Goal: Information Seeking & Learning: Understand process/instructions

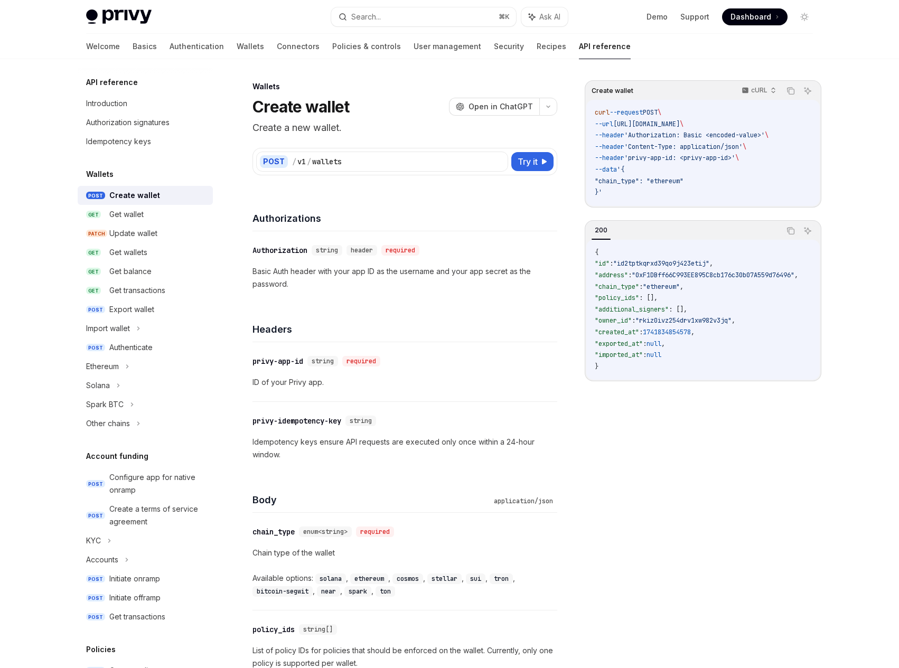
click at [537, 54] on link "Recipes" at bounding box center [552, 46] width 30 height 25
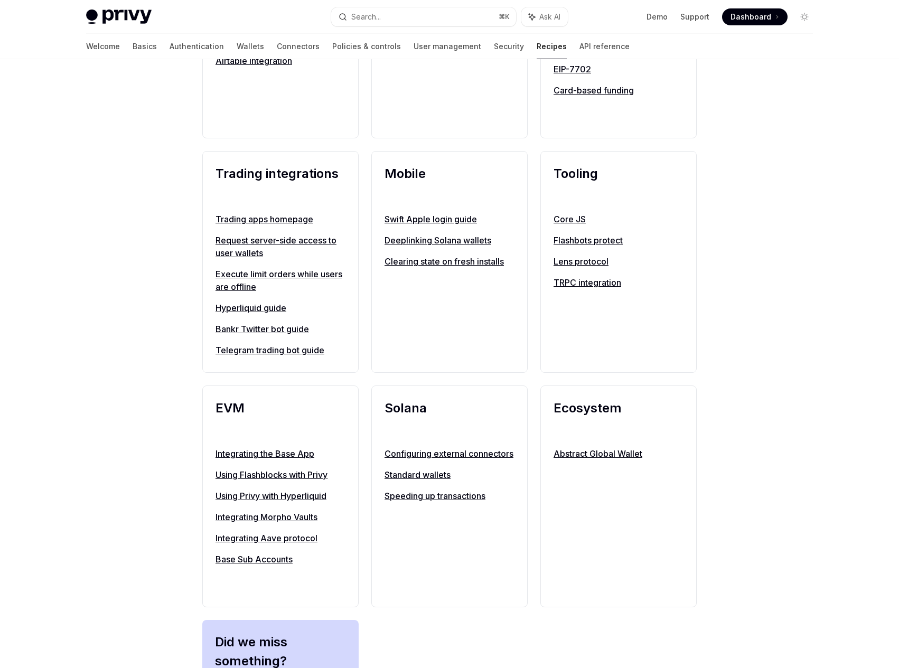
scroll to position [850, 0]
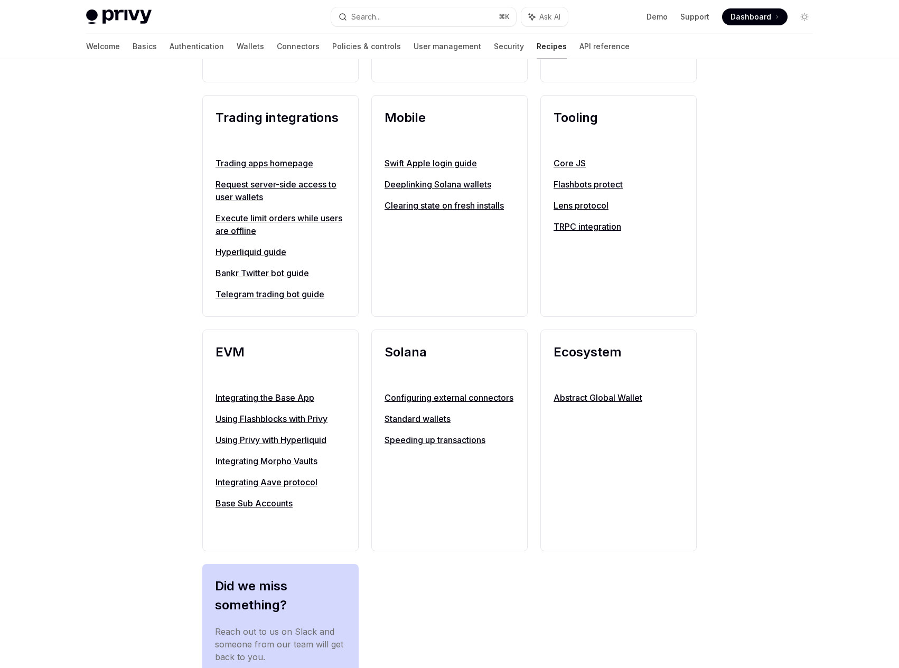
click at [261, 439] on link "Using Privy with Hyperliquid" at bounding box center [280, 440] width 130 height 13
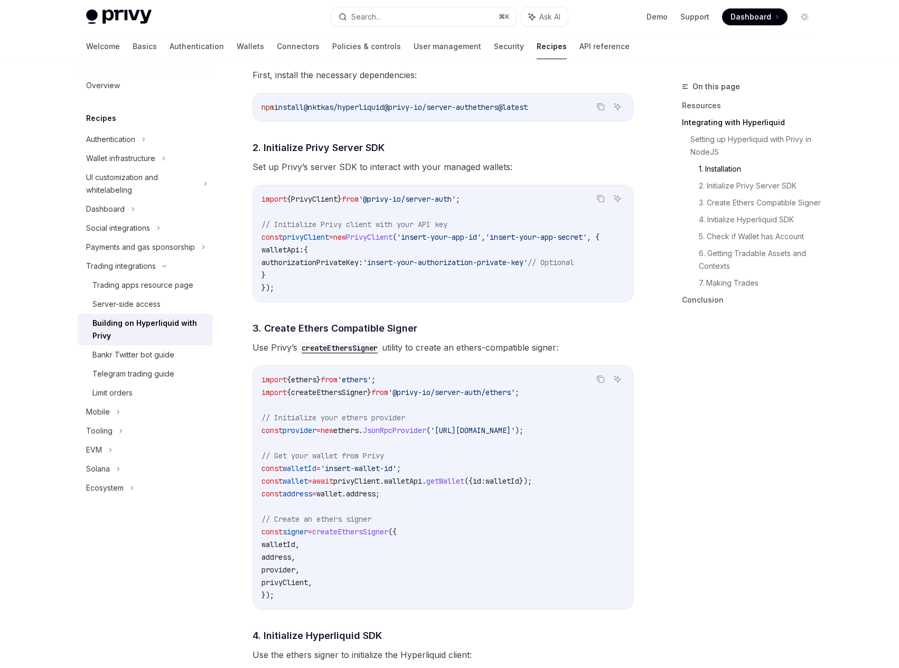
scroll to position [543, 0]
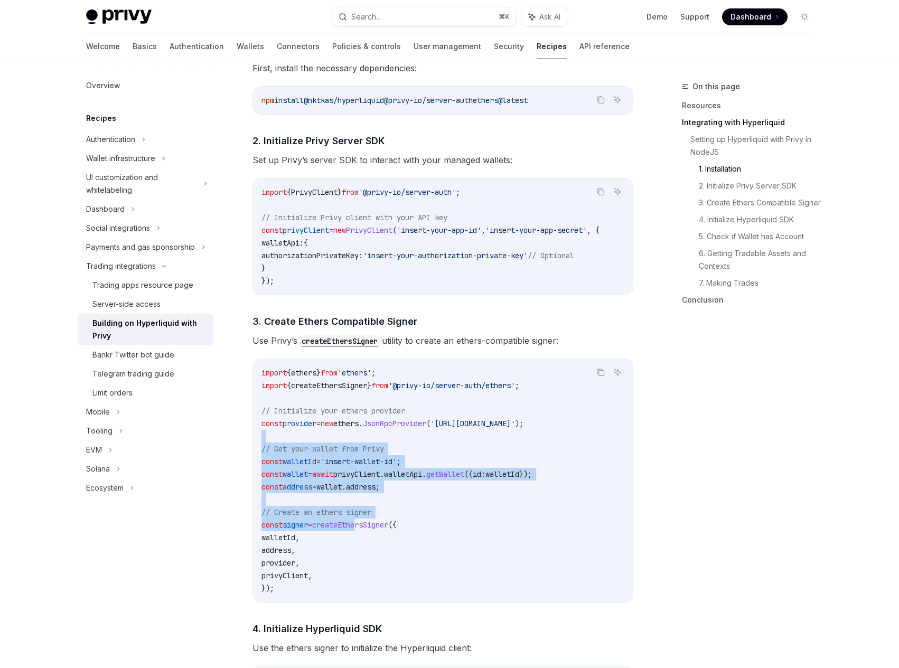
drag, startPoint x: 335, startPoint y: 441, endPoint x: 370, endPoint y: 529, distance: 94.8
click at [370, 529] on code "import { ethers } from 'ethers' ; import { createEthersSigner } from '@privy-io…" at bounding box center [442, 481] width 363 height 228
click at [370, 529] on span "createEthersSigner" at bounding box center [350, 525] width 76 height 10
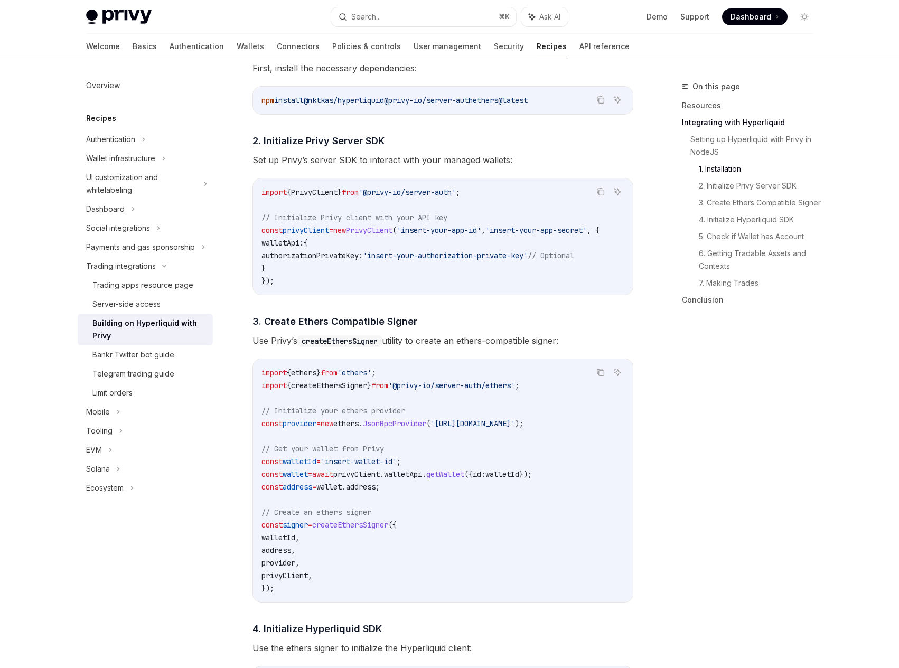
drag, startPoint x: 370, startPoint y: 529, endPoint x: 332, endPoint y: 464, distance: 75.7
click at [332, 464] on code "import { ethers } from 'ethers' ; import { createEthersSigner } from '@privy-io…" at bounding box center [442, 481] width 363 height 228
click at [321, 464] on span "=" at bounding box center [318, 462] width 4 height 10
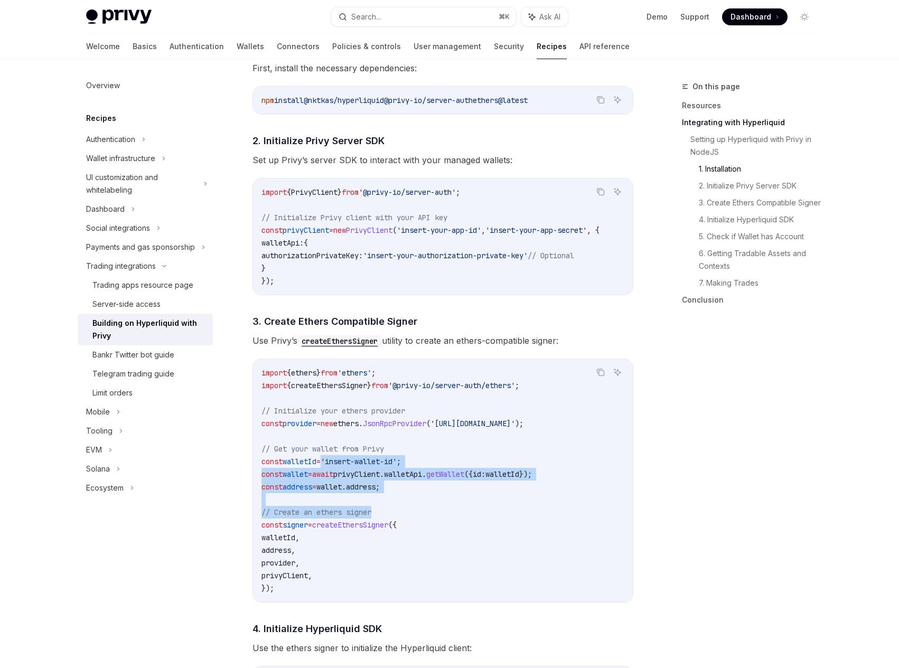
drag, startPoint x: 332, startPoint y: 464, endPoint x: 351, endPoint y: 515, distance: 54.6
click at [351, 515] on code "import { ethers } from 'ethers' ; import { createEthersSigner } from '@privy-io…" at bounding box center [442, 481] width 363 height 228
click at [351, 515] on span "// Create an ethers signer" at bounding box center [316, 513] width 110 height 10
drag, startPoint x: 351, startPoint y: 515, endPoint x: 321, endPoint y: 440, distance: 80.8
click at [321, 440] on code "import { ethers } from 'ethers' ; import { createEthersSigner } from '@privy-io…" at bounding box center [442, 481] width 363 height 228
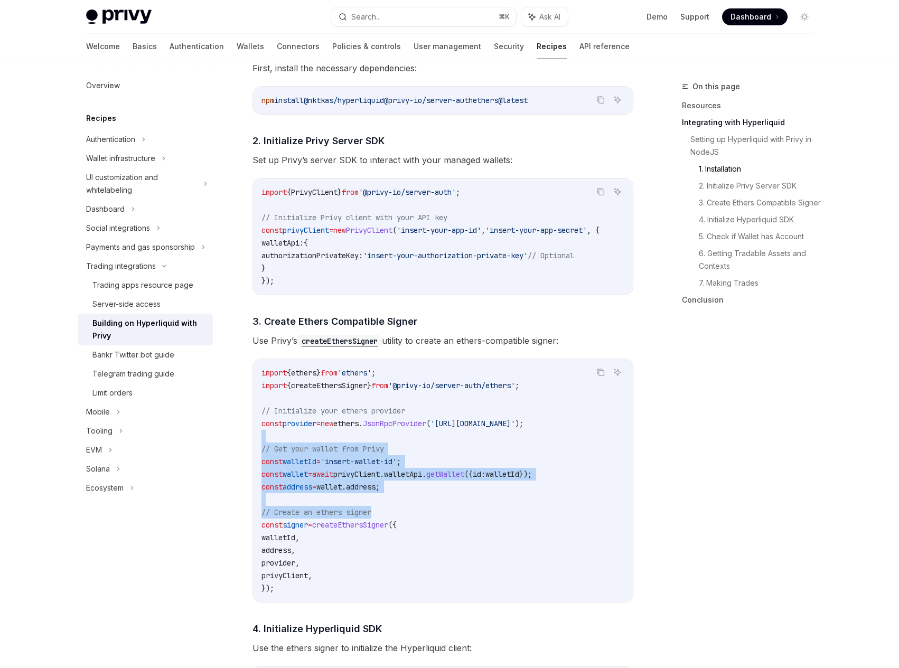
click at [321, 440] on code "import { ethers } from 'ethers' ; import { createEthersSigner } from '@privy-io…" at bounding box center [442, 481] width 363 height 228
drag, startPoint x: 321, startPoint y: 440, endPoint x: 349, endPoint y: 505, distance: 70.7
click at [349, 505] on code "import { ethers } from 'ethers' ; import { createEthersSigner } from '@privy-io…" at bounding box center [442, 481] width 363 height 228
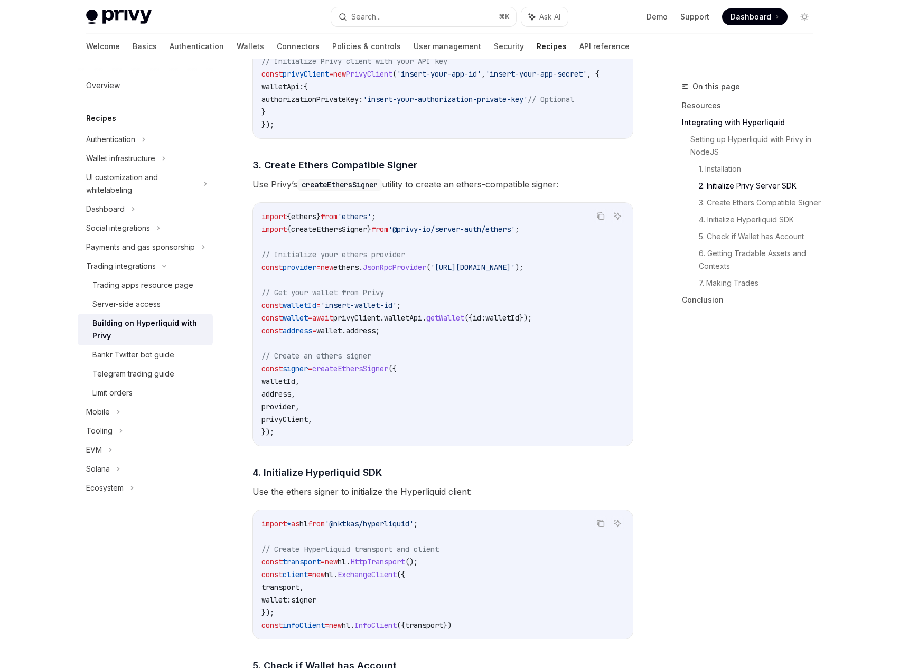
scroll to position [819, 0]
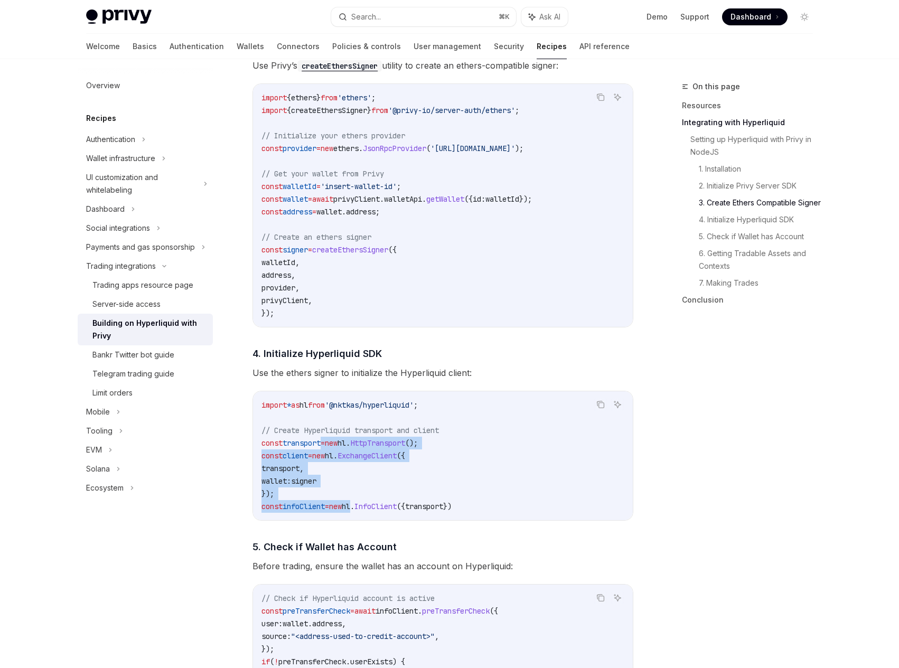
drag, startPoint x: 367, startPoint y: 507, endPoint x: 326, endPoint y: 443, distance: 75.9
click at [326, 443] on code "import * as hl from '@nktkas/hyperliquid' ; // Create Hyperliquid transport and…" at bounding box center [442, 456] width 363 height 114
click at [321, 443] on span "transport" at bounding box center [302, 443] width 38 height 10
drag, startPoint x: 326, startPoint y: 443, endPoint x: 354, endPoint y: 501, distance: 64.7
click at [354, 501] on code "import * as hl from '@nktkas/hyperliquid' ; // Create Hyperliquid transport and…" at bounding box center [442, 456] width 363 height 114
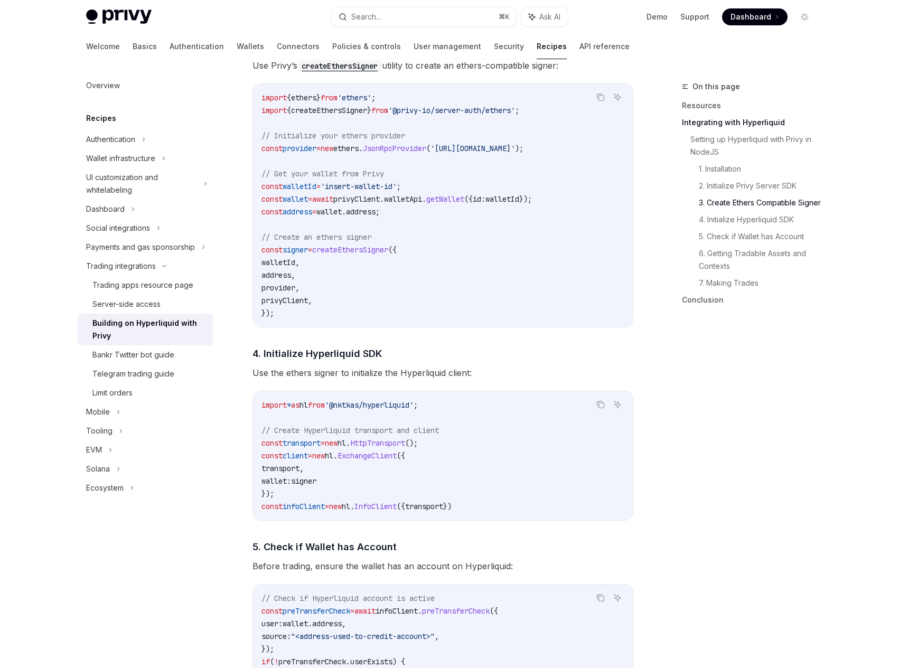
click at [355, 520] on div "import * as hl from '@nktkas/hyperliquid' ; // Create Hyperliquid transport and…" at bounding box center [443, 455] width 380 height 129
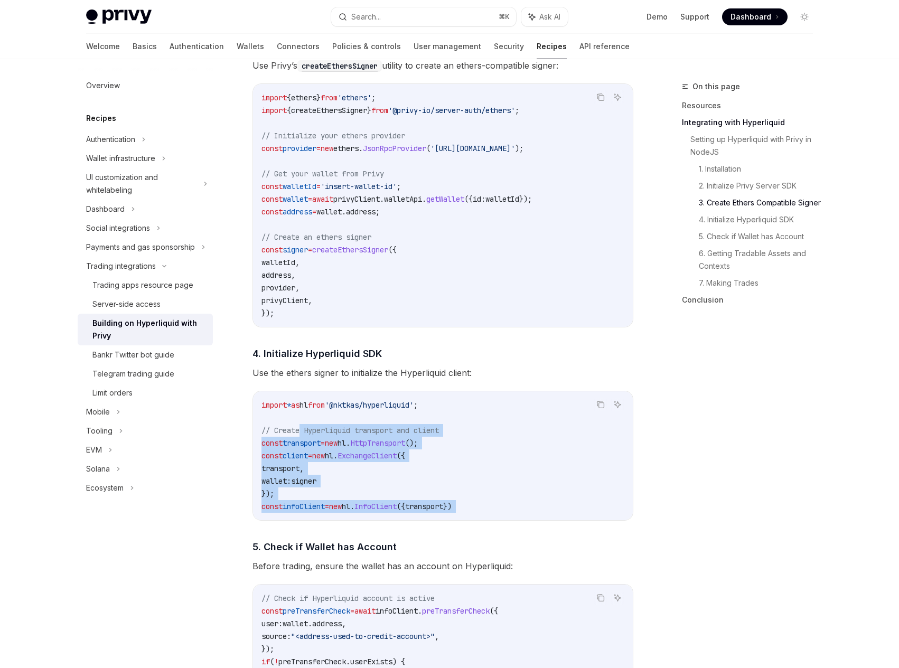
drag, startPoint x: 355, startPoint y: 521, endPoint x: 303, endPoint y: 440, distance: 95.8
click at [303, 440] on div "import * as hl from '@nktkas/hyperliquid' ; // Create Hyperliquid transport and…" at bounding box center [443, 455] width 380 height 129
click at [303, 440] on code "import * as hl from '@nktkas/hyperliquid' ; // Create Hyperliquid transport and…" at bounding box center [442, 456] width 363 height 114
drag, startPoint x: 303, startPoint y: 440, endPoint x: 348, endPoint y: 515, distance: 87.1
click at [348, 513] on code "import * as hl from '@nktkas/hyperliquid' ; // Create Hyperliquid transport and…" at bounding box center [442, 456] width 363 height 114
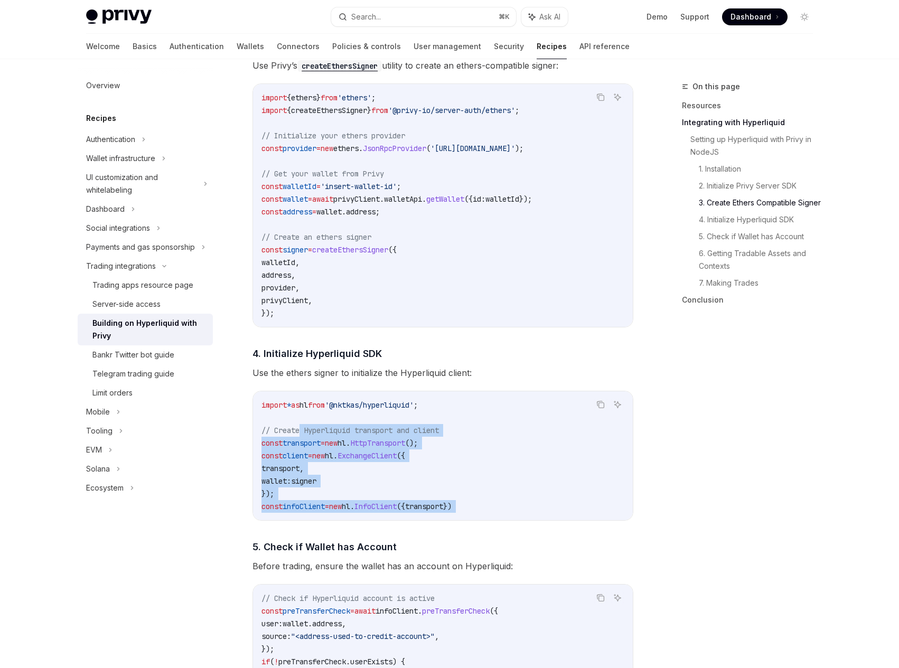
click at [348, 513] on code "import * as hl from '@nktkas/hyperliquid' ; // Create Hyperliquid transport and…" at bounding box center [442, 456] width 363 height 114
drag, startPoint x: 348, startPoint y: 515, endPoint x: 311, endPoint y: 452, distance: 73.4
click at [311, 452] on code "import * as hl from '@nktkas/hyperliquid' ; // Create Hyperliquid transport and…" at bounding box center [442, 456] width 363 height 114
drag, startPoint x: 311, startPoint y: 452, endPoint x: 339, endPoint y: 511, distance: 65.9
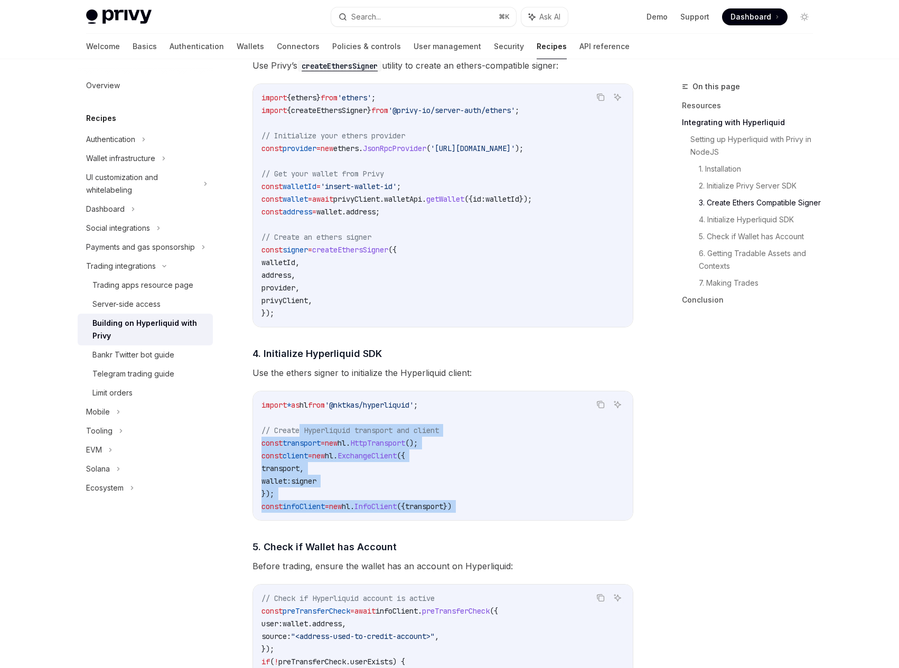
click at [339, 511] on code "import * as hl from '@nktkas/hyperliquid' ; // Create Hyperliquid transport and…" at bounding box center [442, 456] width 363 height 114
click at [329, 511] on span "=" at bounding box center [327, 507] width 4 height 10
drag, startPoint x: 339, startPoint y: 511, endPoint x: 302, endPoint y: 437, distance: 82.7
click at [302, 437] on code "import * as hl from '@nktkas/hyperliquid' ; // Create Hyperliquid transport and…" at bounding box center [442, 456] width 363 height 114
click at [302, 435] on span "// Create Hyperliquid transport and client" at bounding box center [349, 431] width 177 height 10
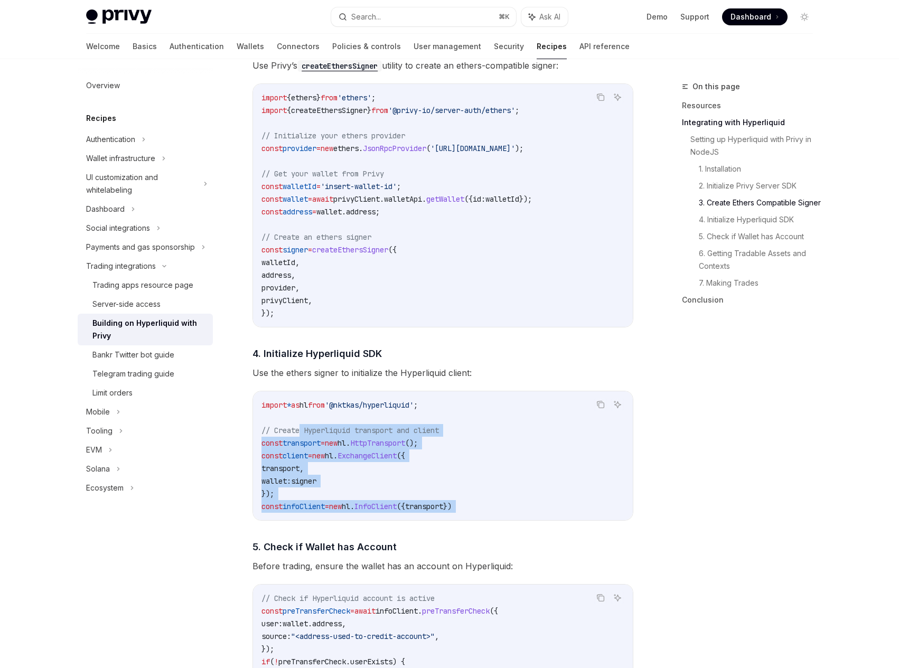
drag, startPoint x: 302, startPoint y: 437, endPoint x: 353, endPoint y: 517, distance: 95.1
click at [353, 517] on div "import * as hl from '@nktkas/hyperliquid' ; // Create Hyperliquid transport and…" at bounding box center [443, 455] width 380 height 129
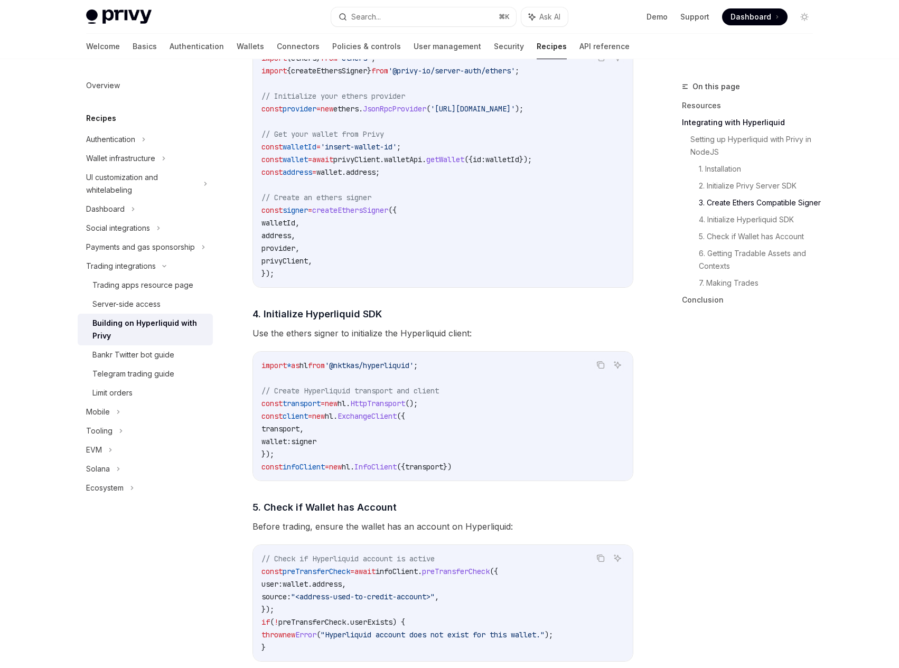
scroll to position [859, 0]
drag, startPoint x: 440, startPoint y: 480, endPoint x: 330, endPoint y: 391, distance: 142.4
click at [330, 391] on div "import * as hl from '@nktkas/hyperliquid' ; // Create Hyperliquid transport and…" at bounding box center [443, 415] width 380 height 129
click at [330, 391] on span "// Create Hyperliquid transport and client" at bounding box center [349, 391] width 177 height 10
drag, startPoint x: 330, startPoint y: 391, endPoint x: 354, endPoint y: 476, distance: 88.6
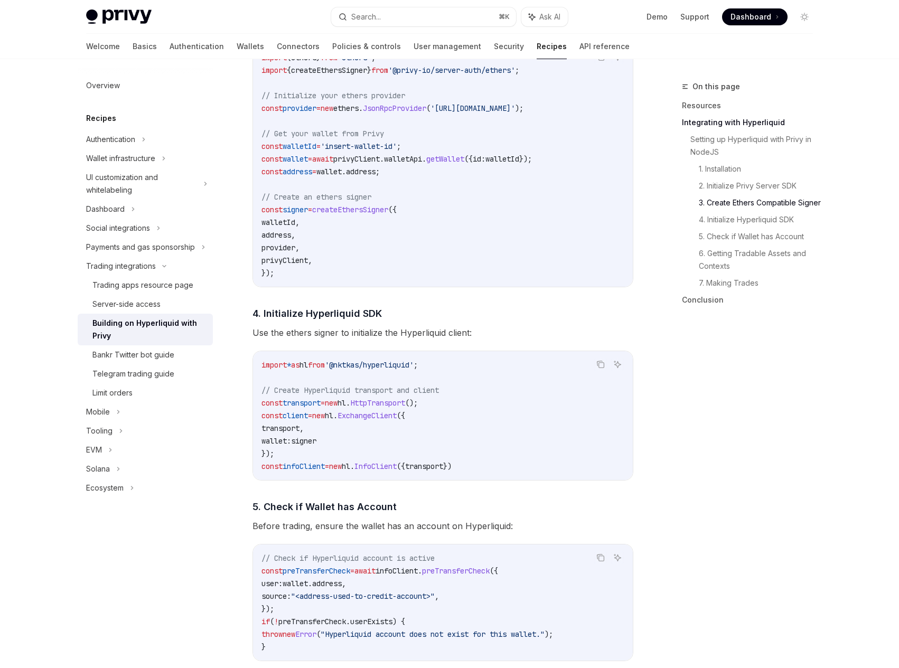
click at [354, 473] on code "import * as hl from '@nktkas/hyperliquid' ; // Create Hyperliquid transport and…" at bounding box center [442, 416] width 363 height 114
drag, startPoint x: 354, startPoint y: 476, endPoint x: 316, endPoint y: 383, distance: 100.6
click at [316, 382] on code "import * as hl from '@nktkas/hyperliquid' ; // Create Hyperliquid transport and…" at bounding box center [442, 416] width 363 height 114
click at [316, 383] on code "import * as hl from '@nktkas/hyperliquid' ; // Create Hyperliquid transport and…" at bounding box center [442, 416] width 363 height 114
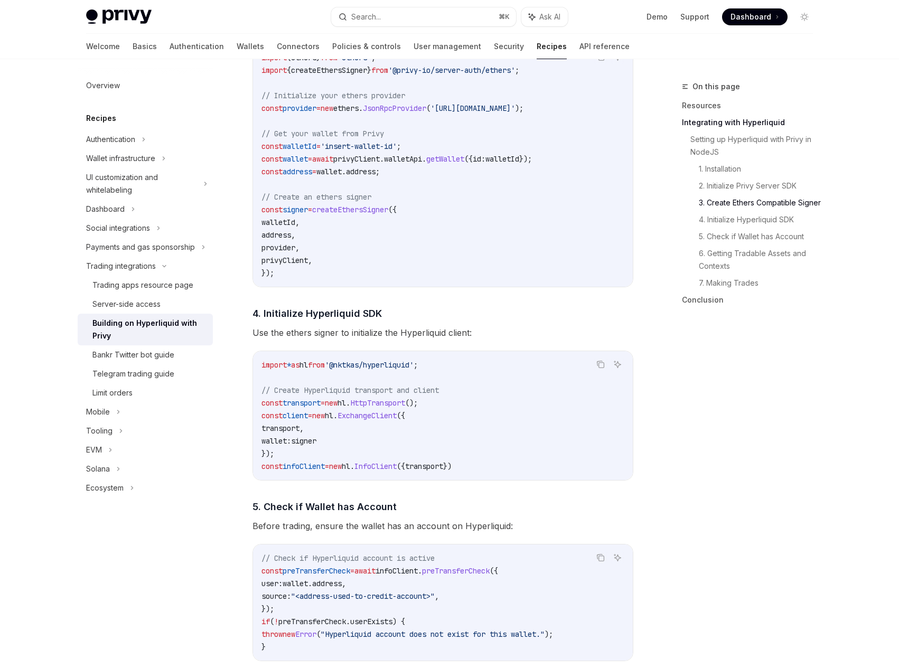
drag, startPoint x: 316, startPoint y: 383, endPoint x: 344, endPoint y: 474, distance: 95.1
click at [344, 473] on code "import * as hl from '@nktkas/hyperliquid' ; // Create Hyperliquid transport and…" at bounding box center [442, 416] width 363 height 114
click at [325, 416] on span "new" at bounding box center [318, 416] width 13 height 10
click at [327, 395] on span "// Create Hyperliquid transport and client" at bounding box center [349, 391] width 177 height 10
drag, startPoint x: 305, startPoint y: 384, endPoint x: 361, endPoint y: 480, distance: 111.2
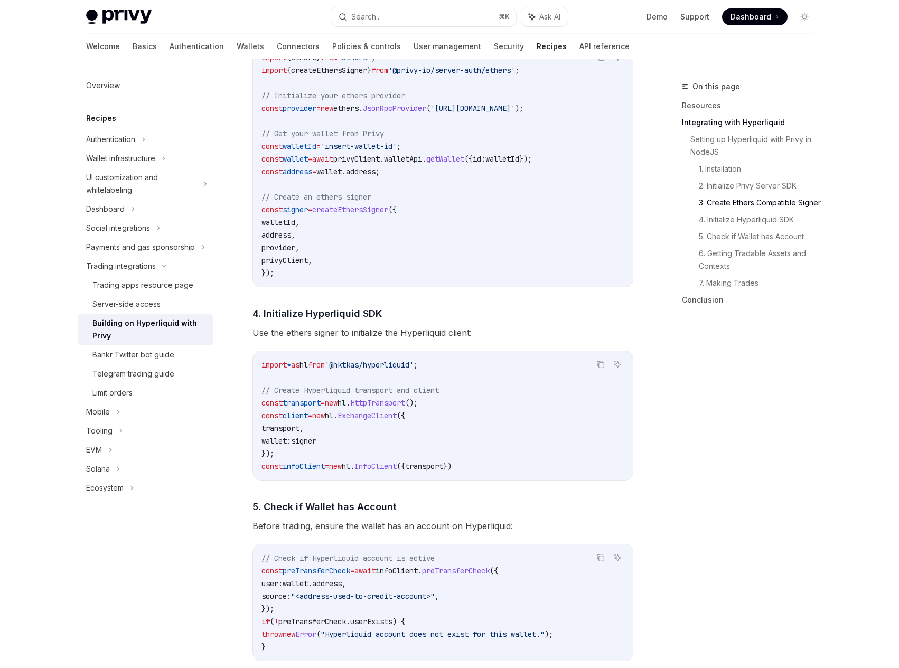
click at [361, 480] on div "import * as hl from '@nktkas/hyperliquid' ; // Create Hyperliquid transport and…" at bounding box center [443, 415] width 380 height 129
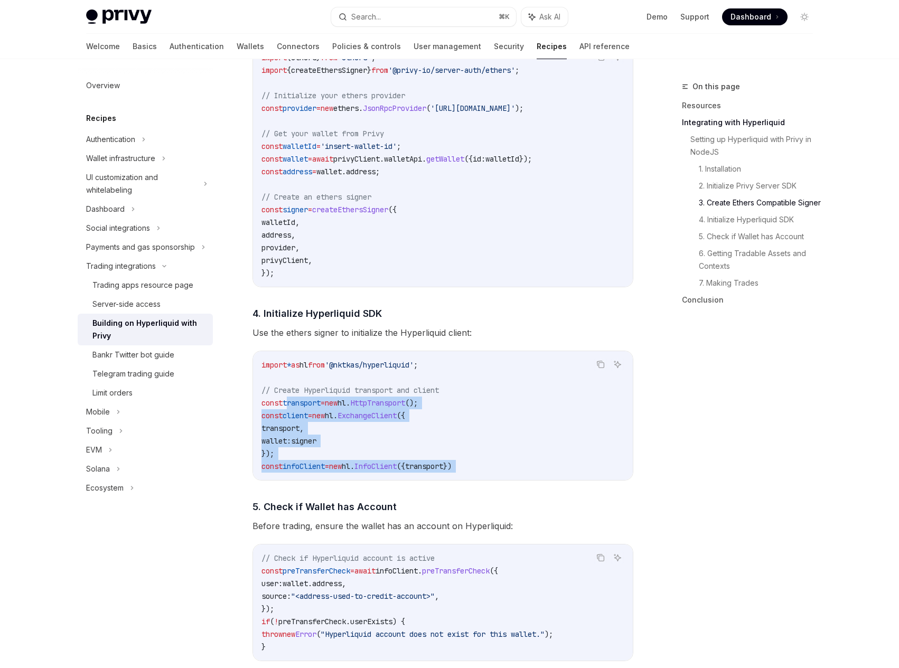
drag, startPoint x: 361, startPoint y: 480, endPoint x: 325, endPoint y: 404, distance: 84.6
click at [325, 404] on div "import * as hl from '@nktkas/hyperliquid' ; // Create Hyperliquid transport and…" at bounding box center [443, 415] width 380 height 129
click at [321, 404] on span "transport" at bounding box center [302, 403] width 38 height 10
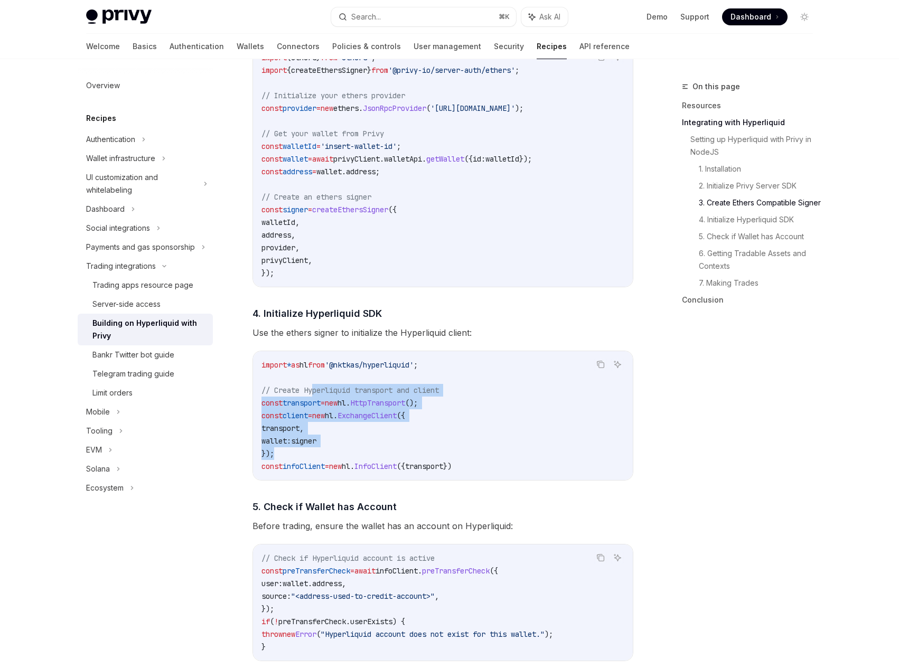
drag, startPoint x: 313, startPoint y: 391, endPoint x: 337, endPoint y: 456, distance: 69.5
click at [337, 456] on code "import * as hl from '@nktkas/hyperliquid' ; // Create Hyperliquid transport and…" at bounding box center [442, 416] width 363 height 114
drag, startPoint x: 337, startPoint y: 465, endPoint x: 310, endPoint y: 390, distance: 79.4
click at [310, 390] on code "import * as hl from '@nktkas/hyperliquid' ; // Create Hyperliquid transport and…" at bounding box center [442, 416] width 363 height 114
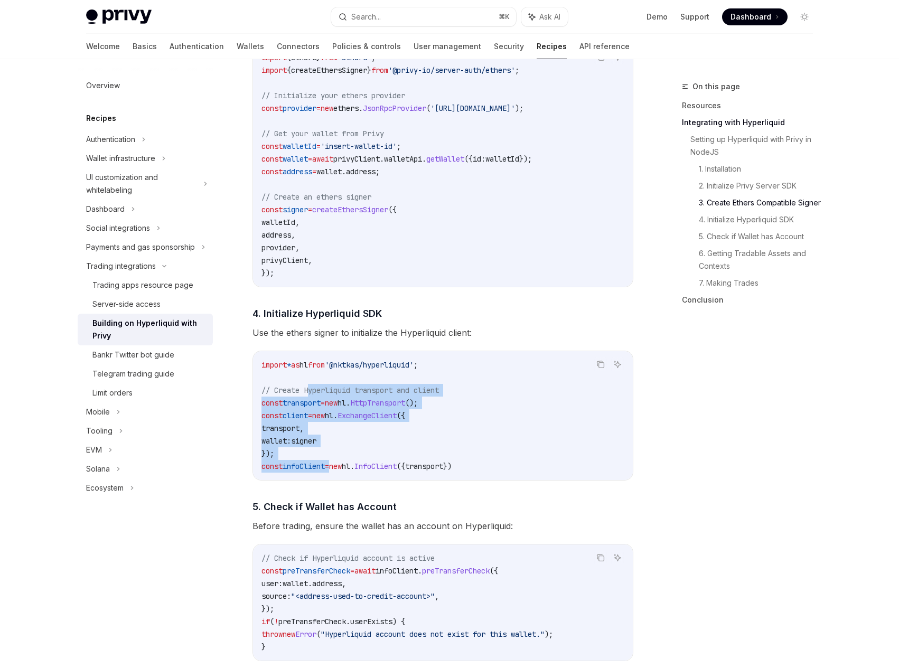
click at [310, 390] on span "// Create Hyperliquid transport and client" at bounding box center [349, 391] width 177 height 10
drag, startPoint x: 310, startPoint y: 390, endPoint x: 344, endPoint y: 483, distance: 98.6
click at [344, 480] on div "import * as hl from '@nktkas/hyperliquid' ; // Create Hyperliquid transport and…" at bounding box center [443, 415] width 380 height 129
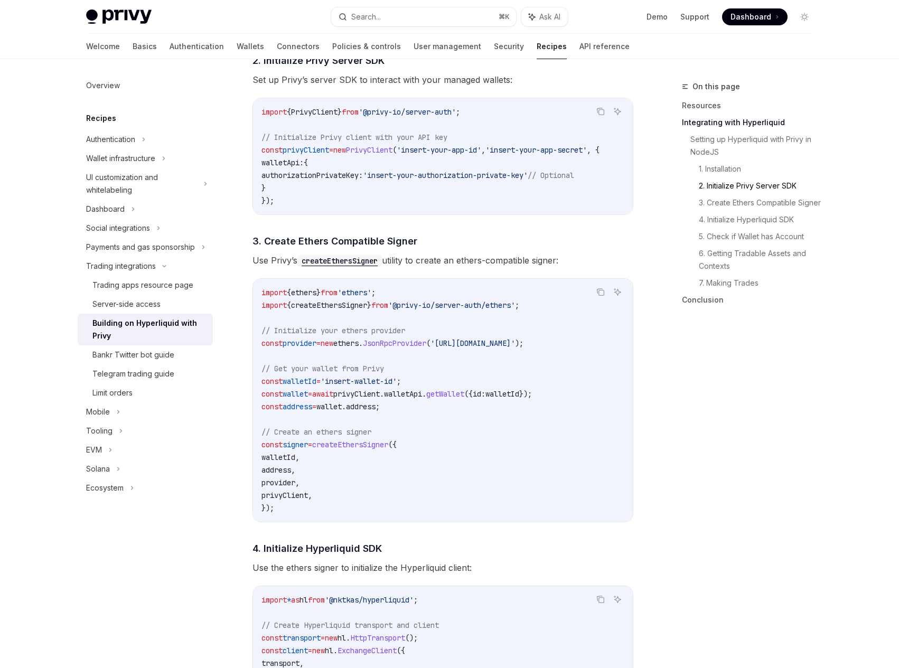
scroll to position [643, 0]
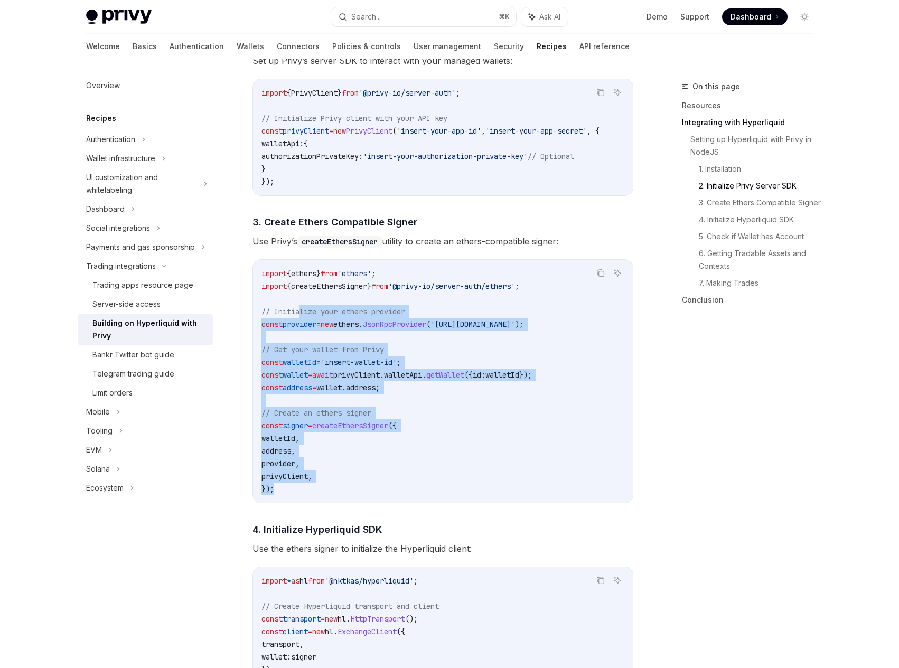
drag, startPoint x: 325, startPoint y: 498, endPoint x: 301, endPoint y: 312, distance: 187.4
click at [301, 312] on code "import { ethers } from 'ethers' ; import { createEthersSigner } from '@privy-io…" at bounding box center [442, 381] width 363 height 228
click at [301, 312] on span "// Initialize your ethers provider" at bounding box center [333, 312] width 144 height 10
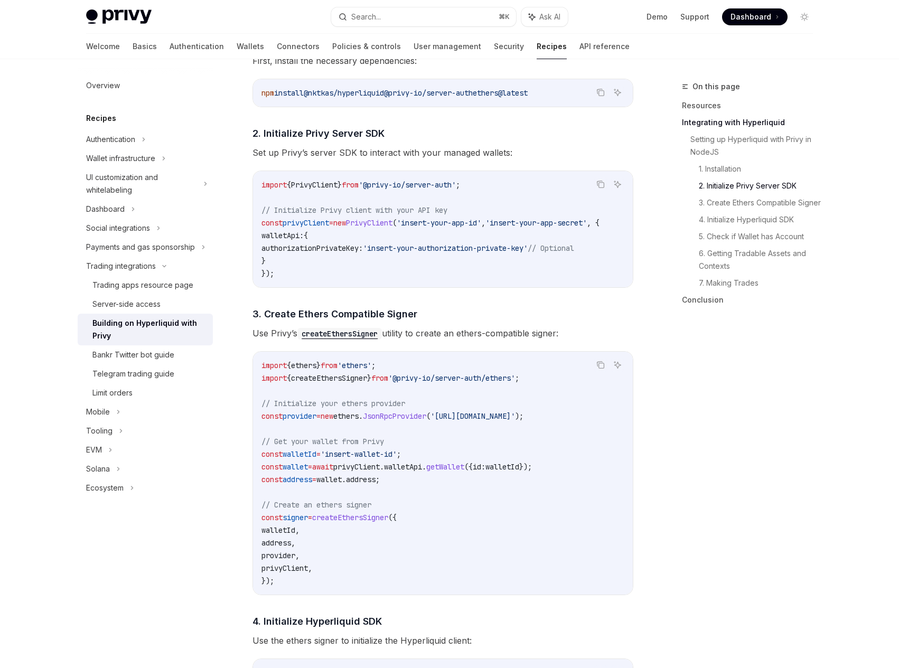
scroll to position [496, 0]
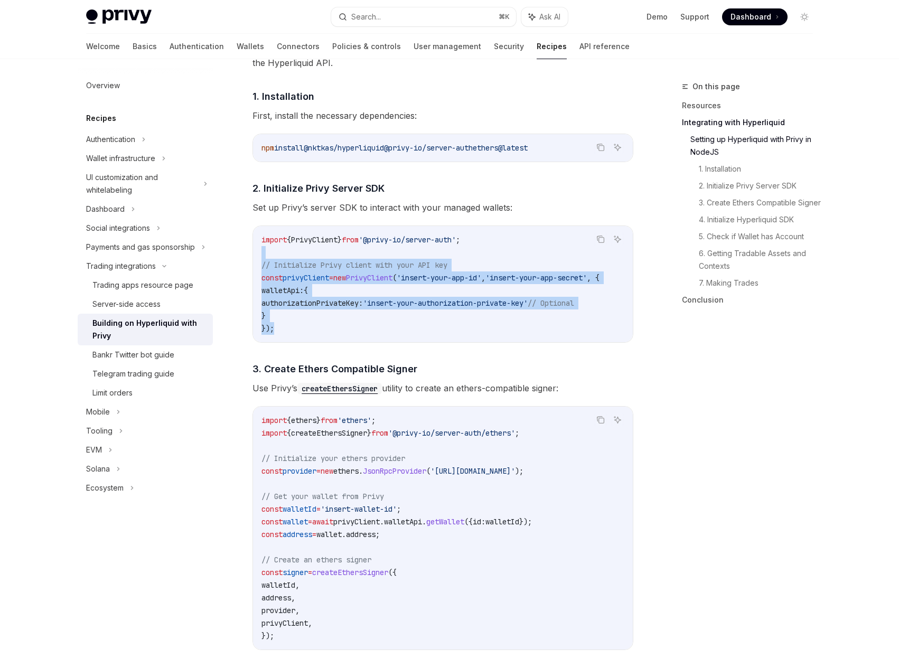
drag, startPoint x: 315, startPoint y: 333, endPoint x: 286, endPoint y: 253, distance: 85.6
click at [286, 253] on code "import { PrivyClient } from '@privy-io/server-auth' ; // Initialize Privy clien…" at bounding box center [442, 283] width 363 height 101
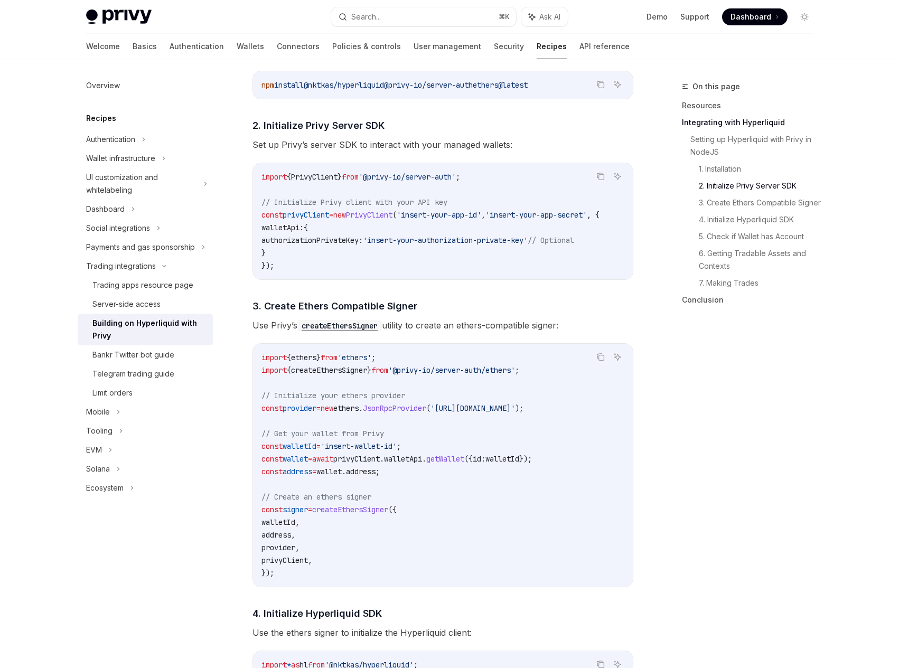
scroll to position [730, 0]
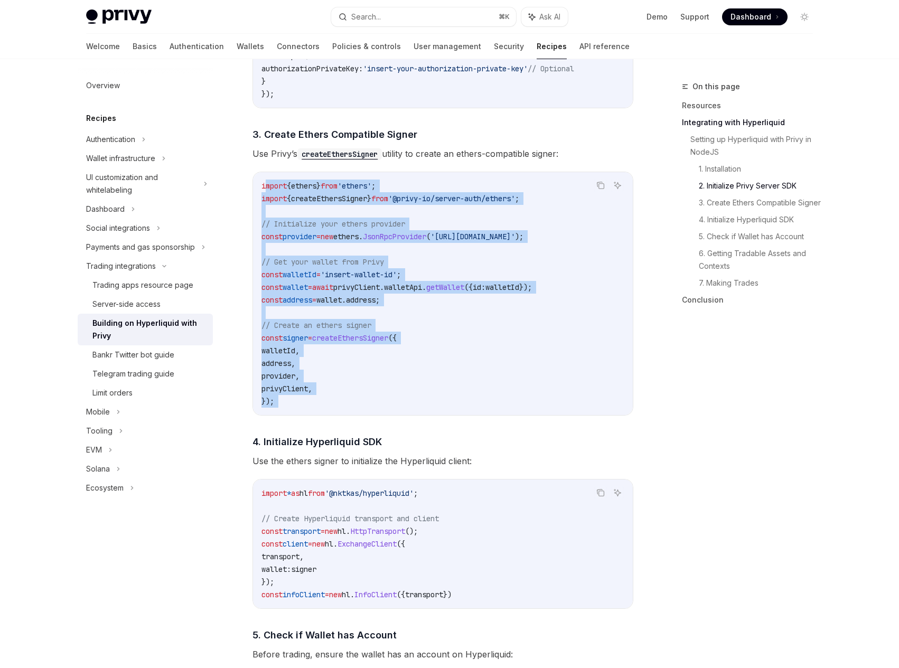
drag, startPoint x: 320, startPoint y: 431, endPoint x: 266, endPoint y: 185, distance: 251.8
click at [266, 185] on div "​ Setting up Hyperliquid with Privy in NodeJS We’ll be using the Hyperliquid SD…" at bounding box center [442, 658] width 381 height 1747
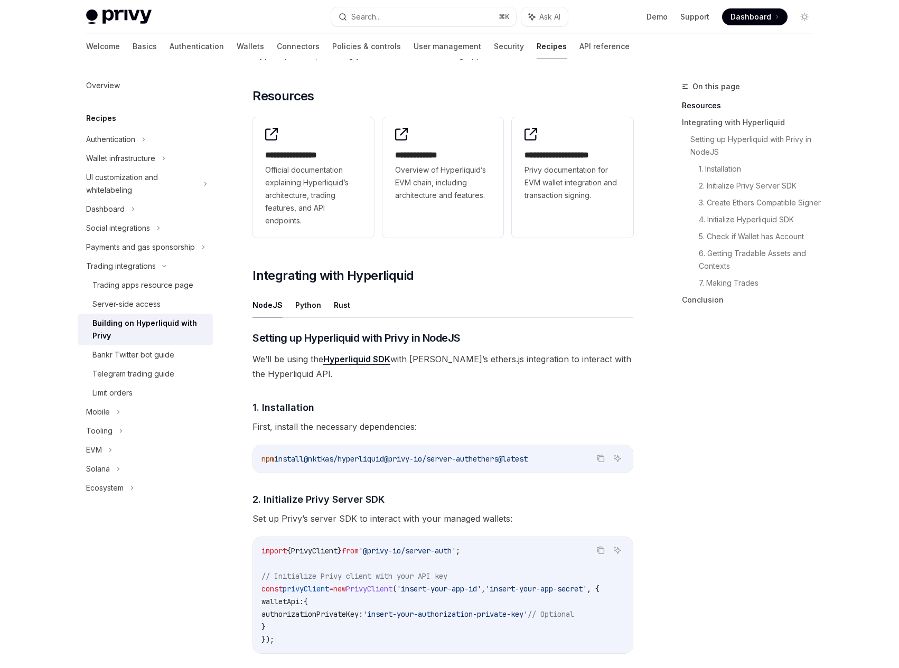
scroll to position [0, 0]
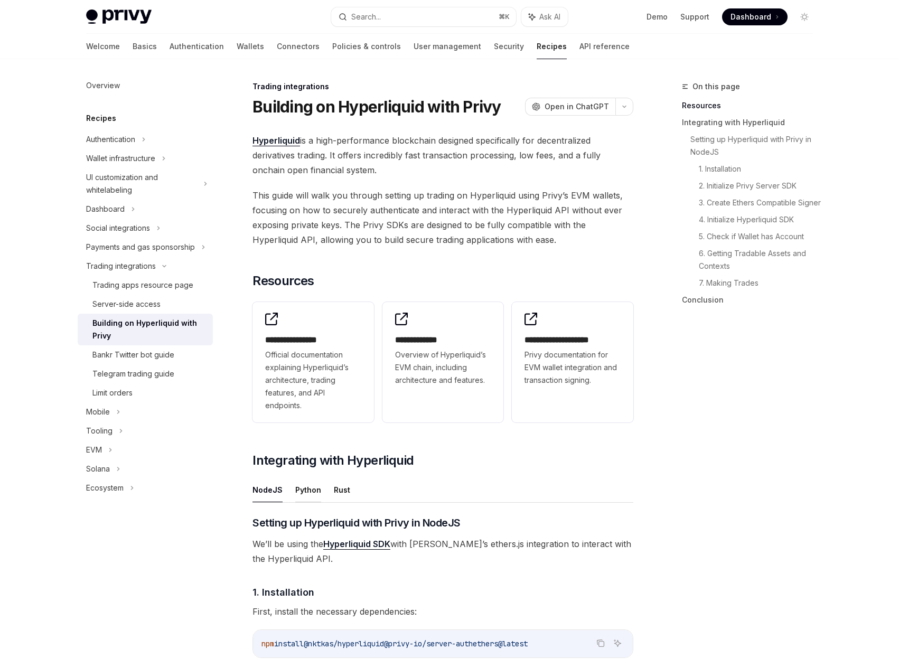
click at [315, 495] on button "Python" at bounding box center [308, 489] width 26 height 25
type textarea "*"
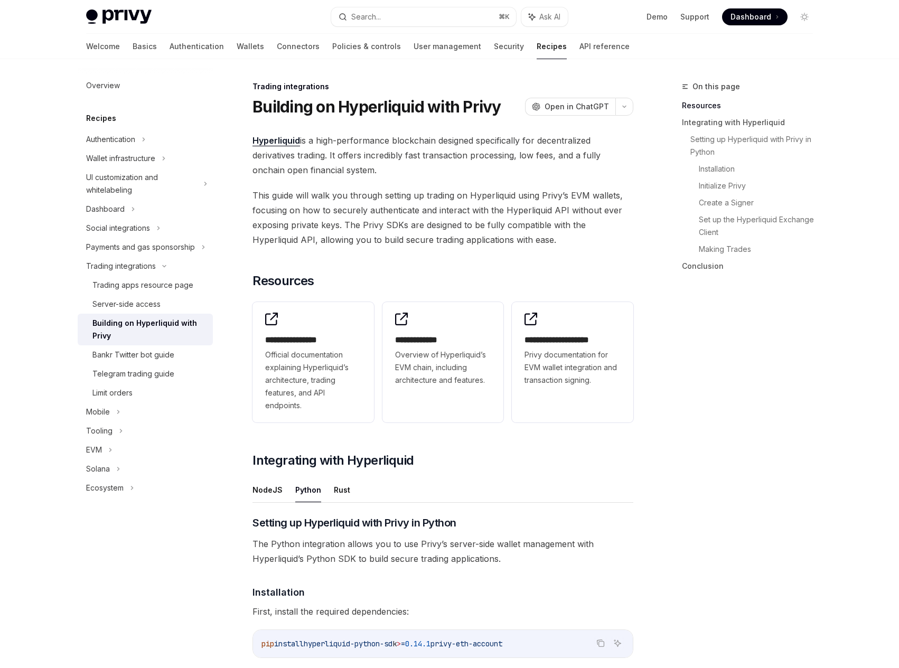
click at [348, 490] on ul "NodeJS Python Rust" at bounding box center [442, 489] width 381 height 25
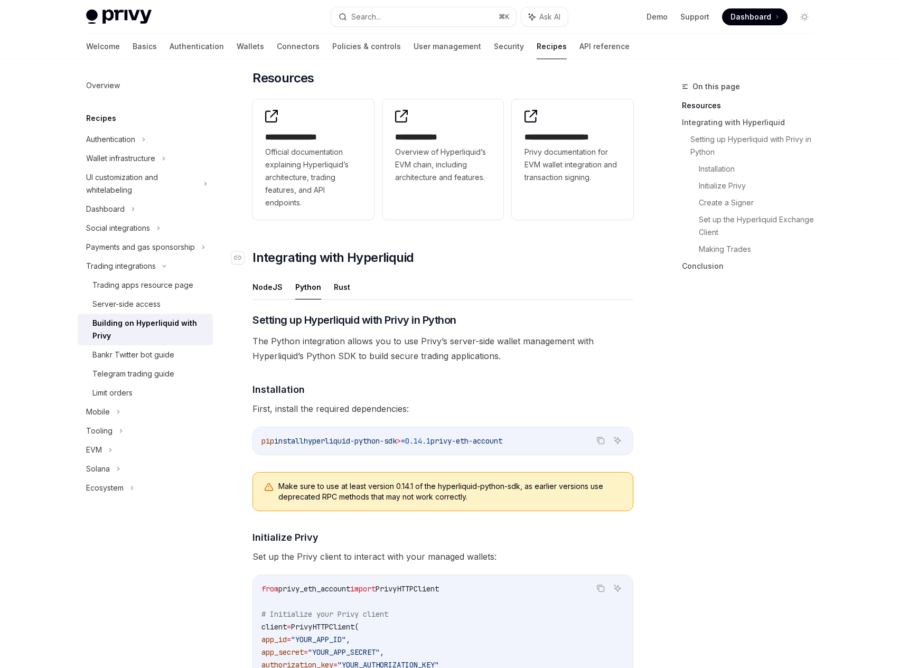
scroll to position [277, 0]
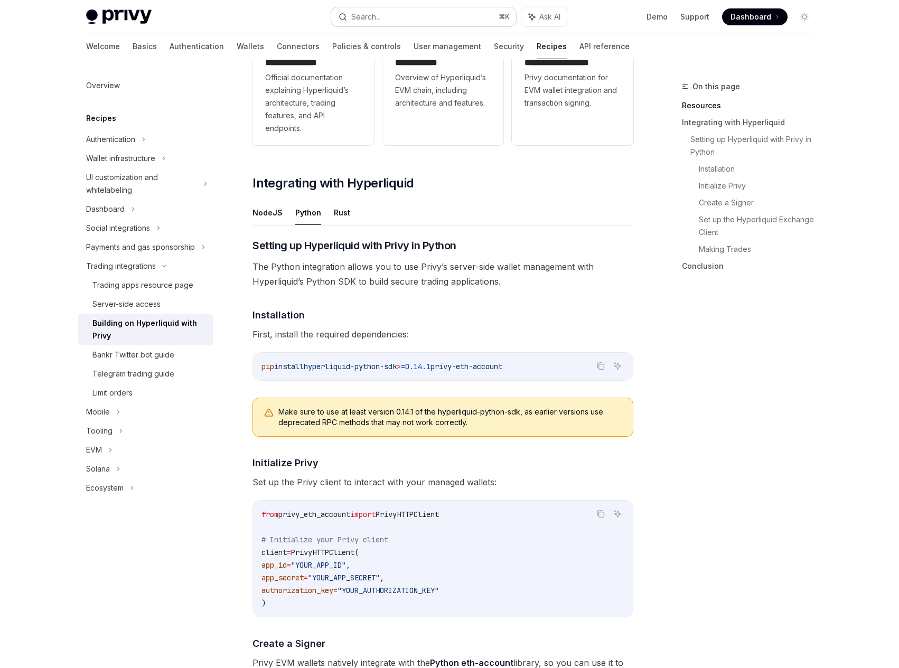
click at [385, 13] on button "Search... ⌘ K" at bounding box center [423, 16] width 185 height 19
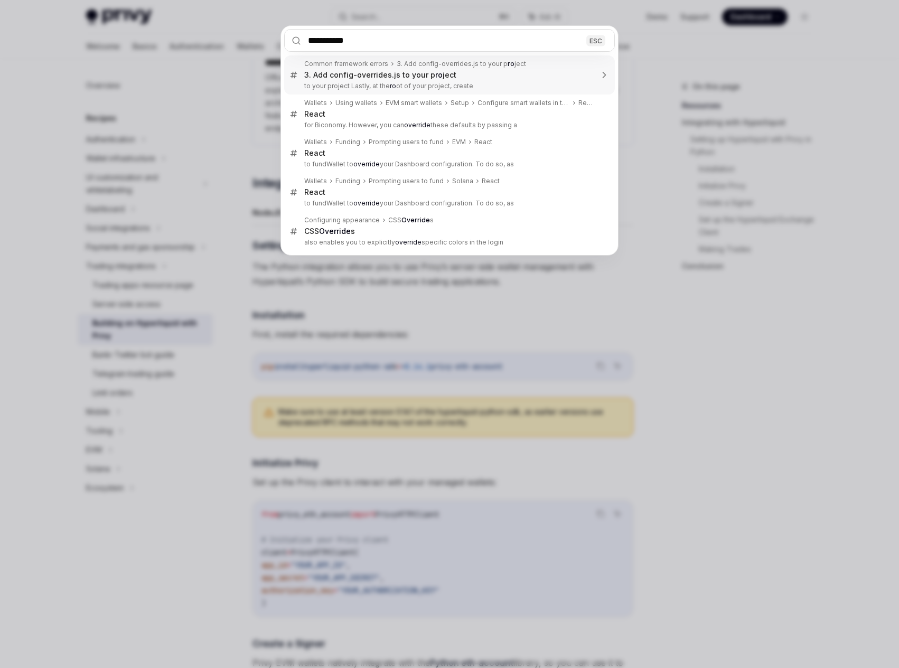
type input "**********"
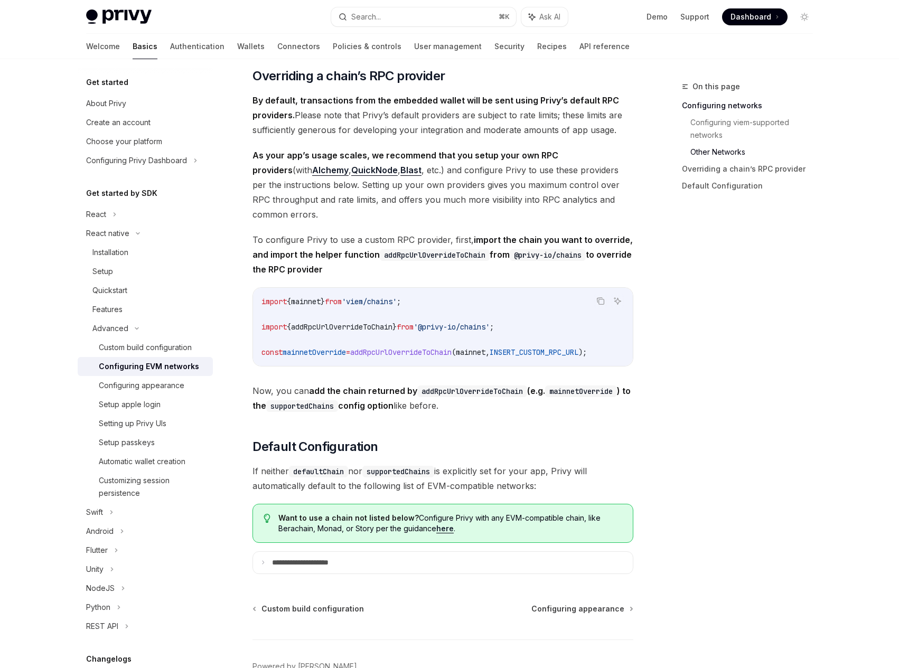
scroll to position [964, 0]
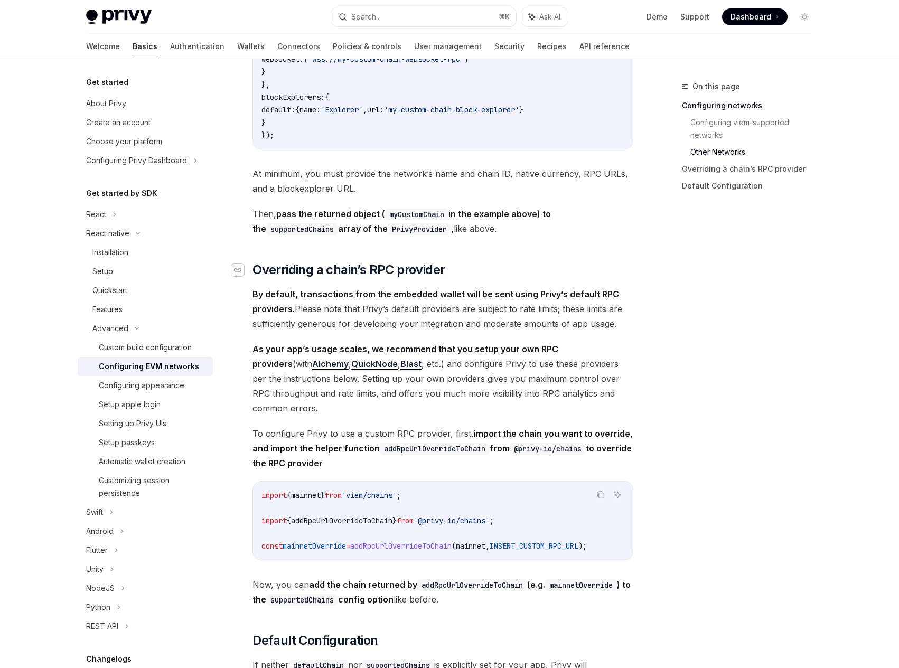
click at [236, 273] on icon "Navigate to header" at bounding box center [237, 270] width 7 height 6
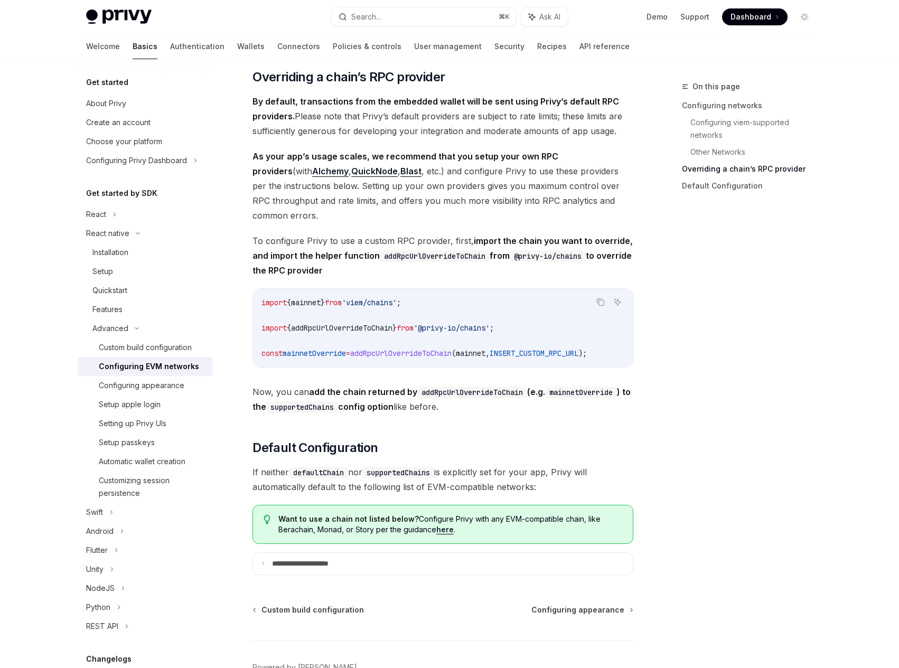
scroll to position [1157, 0]
type textarea "*"
